Goal: Navigation & Orientation: Understand site structure

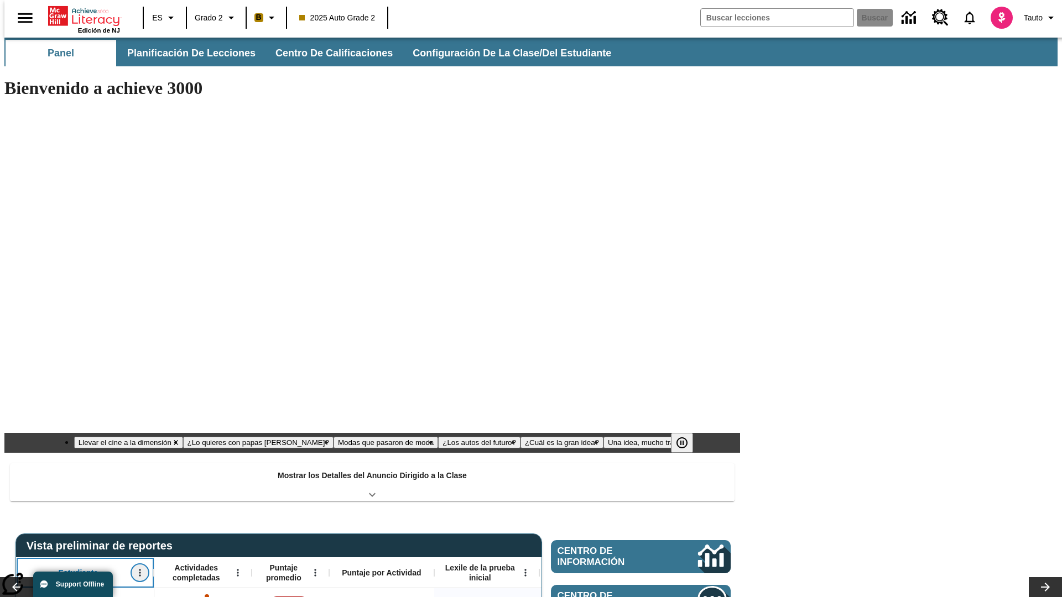
click at [139, 570] on icon "Abrir menú" at bounding box center [140, 573] width 2 height 7
click at [21, 390] on icon at bounding box center [20, 390] width 7 height 7
click at [139, 570] on icon "Estudiante, Abrir menú," at bounding box center [140, 573] width 2 height 7
click at [21, 390] on icon at bounding box center [20, 390] width 7 height 7
click at [237, 570] on icon "Abrir menú" at bounding box center [238, 573] width 2 height 7
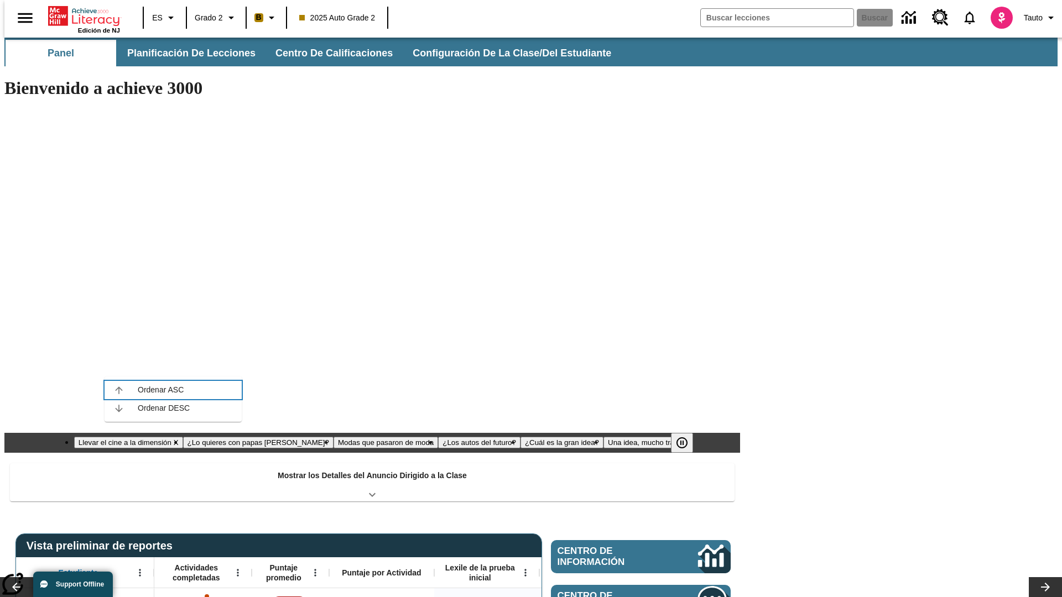
click at [119, 390] on icon at bounding box center [118, 390] width 7 height 7
click at [237, 570] on icon "Actividades completadas, Abrir menú," at bounding box center [238, 573] width 2 height 7
click at [119, 390] on icon at bounding box center [118, 390] width 7 height 7
click at [314, 570] on icon "Abrir menú" at bounding box center [315, 573] width 2 height 7
